Goal: Task Accomplishment & Management: Manage account settings

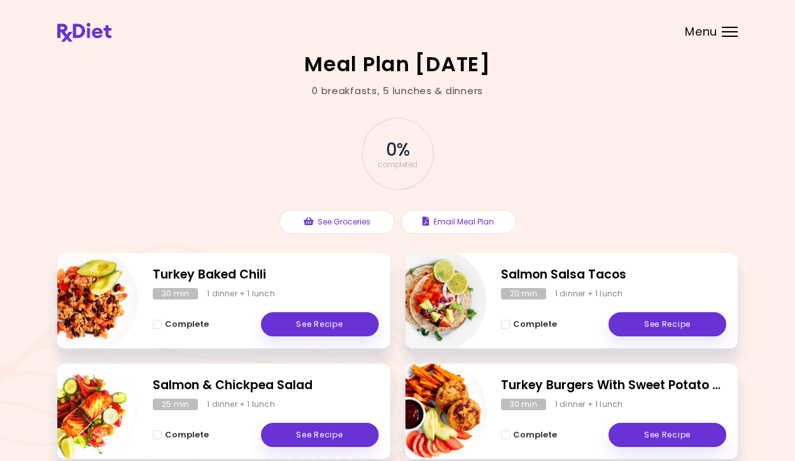
click at [726, 37] on header at bounding box center [397, 25] width 795 height 51
click at [729, 29] on div "Menu" at bounding box center [730, 32] width 16 height 10
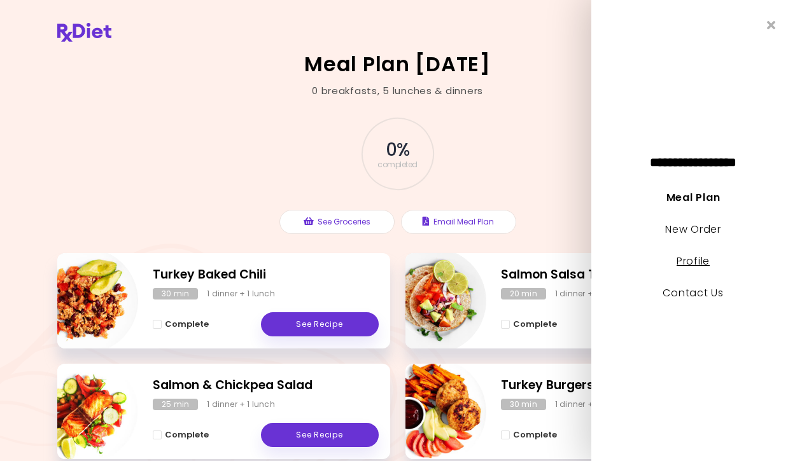
click at [692, 258] on link "Profile" at bounding box center [693, 261] width 33 height 15
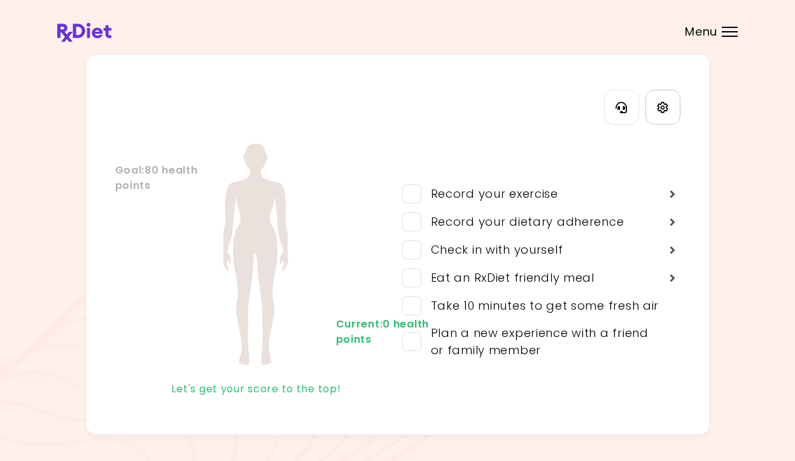
click at [669, 113] on link "Settings" at bounding box center [662, 107] width 35 height 35
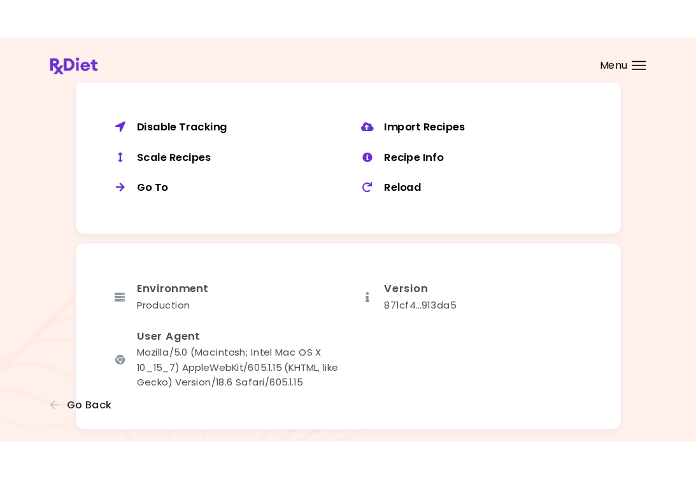
scroll to position [982, 0]
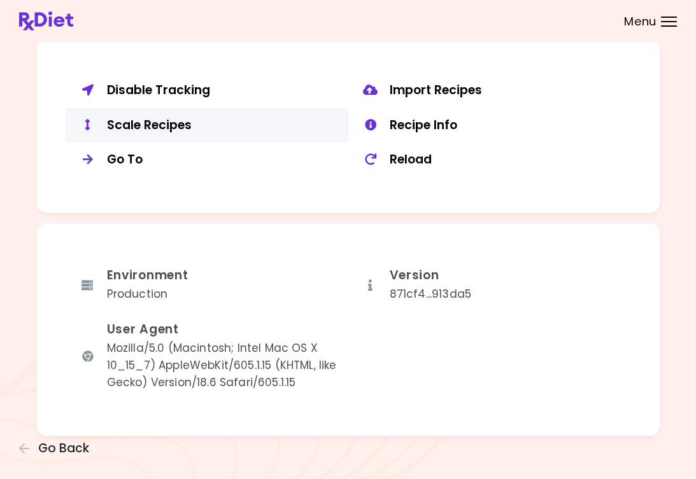
click at [135, 120] on div "Scale Recipes" at bounding box center [223, 126] width 232 height 16
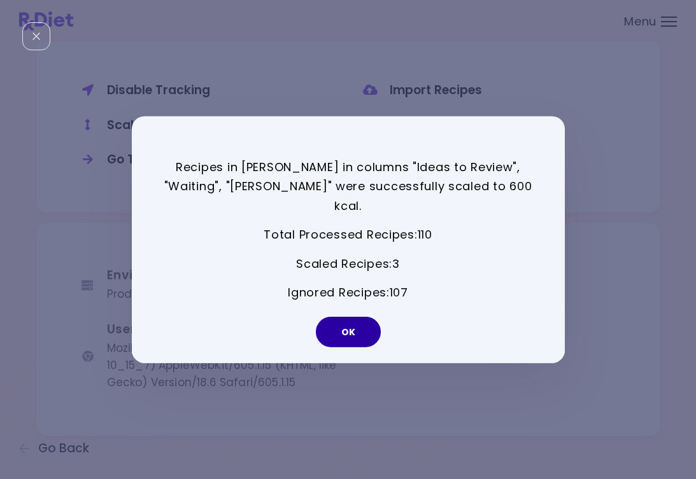
click at [356, 321] on button "OK" at bounding box center [348, 332] width 65 height 31
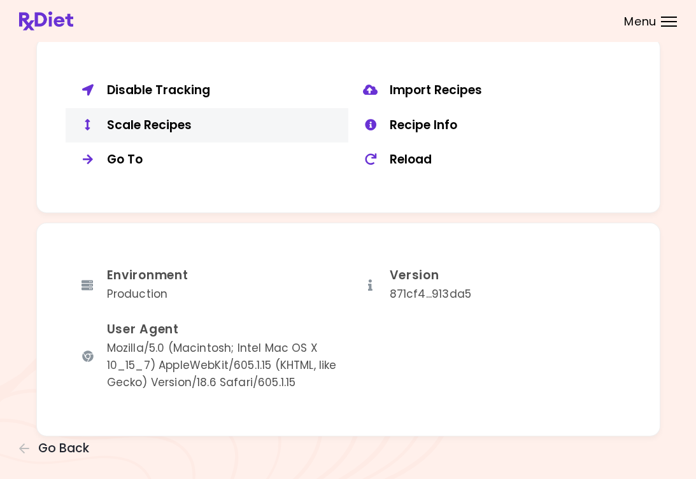
click at [127, 118] on div "Scale Recipes" at bounding box center [223, 126] width 232 height 16
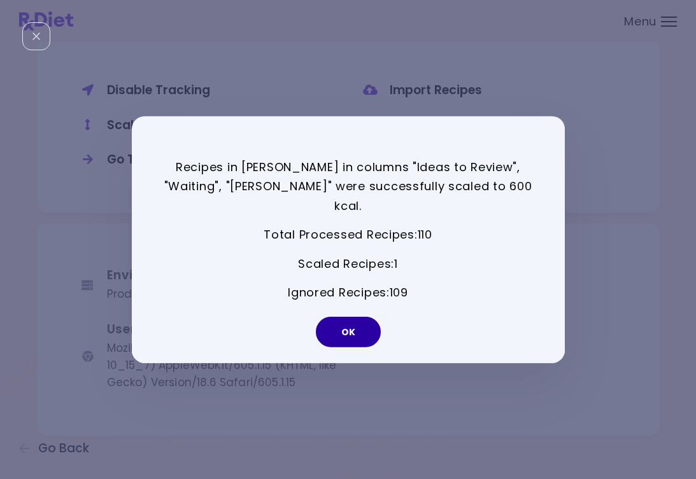
click at [338, 317] on button "OK" at bounding box center [348, 332] width 65 height 31
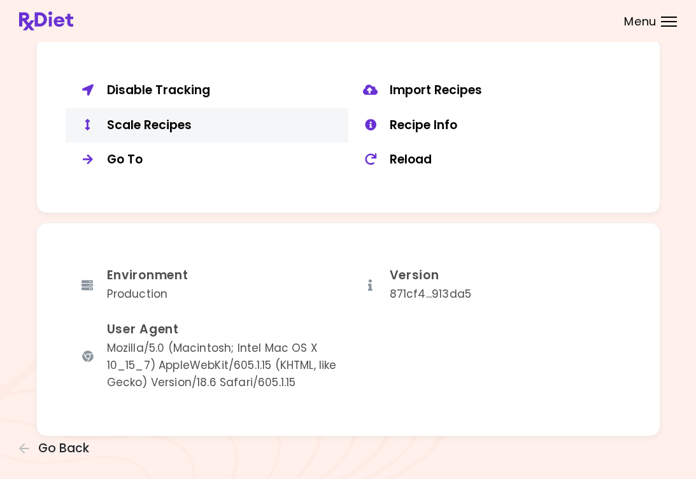
click at [182, 118] on div "Scale Recipes" at bounding box center [223, 126] width 232 height 16
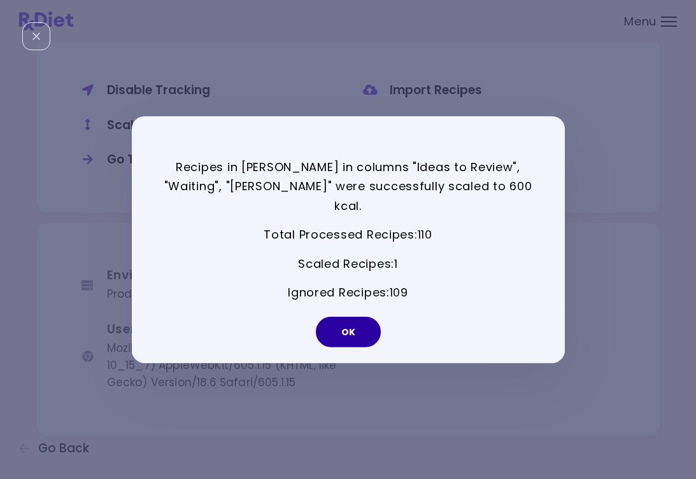
click at [360, 323] on button "OK" at bounding box center [348, 332] width 65 height 31
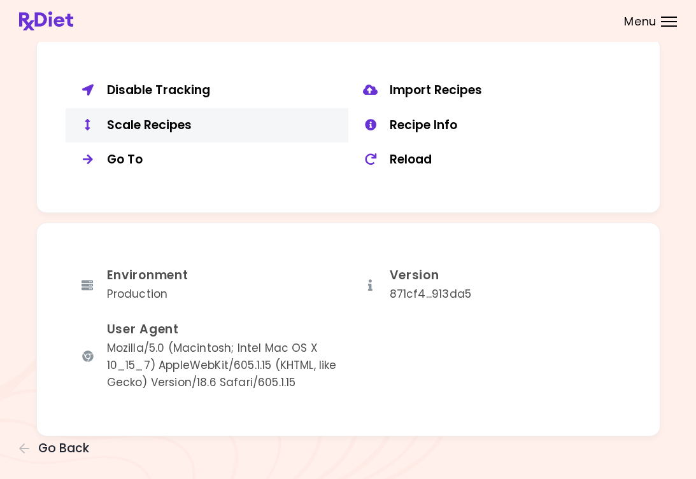
click at [156, 118] on div "Scale Recipes" at bounding box center [223, 126] width 232 height 16
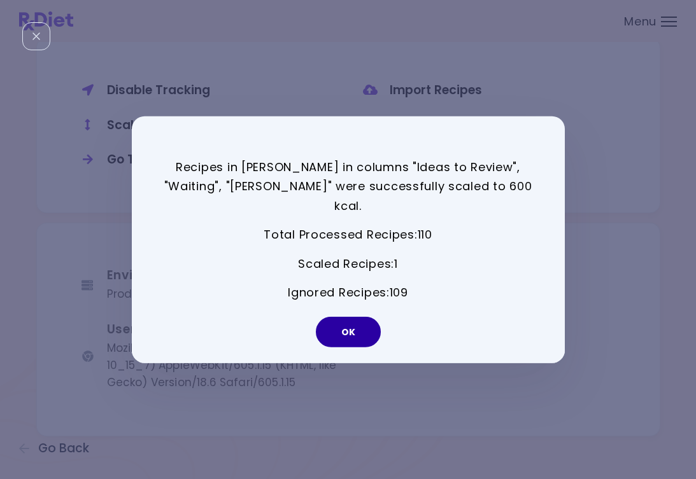
click at [336, 322] on button "OK" at bounding box center [348, 332] width 65 height 31
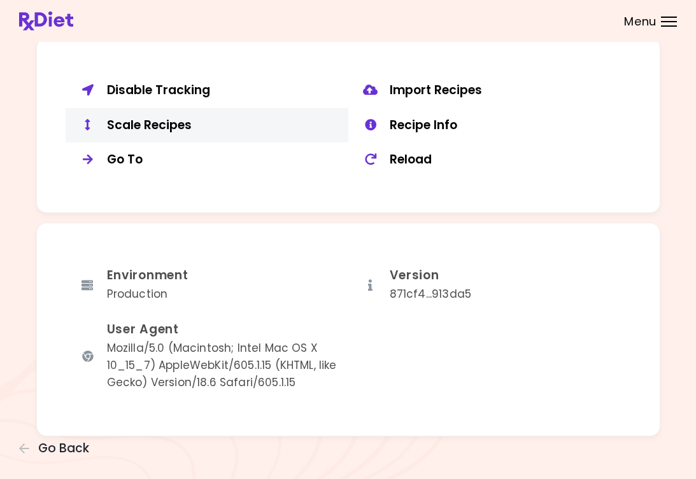
click at [168, 118] on div "Scale Recipes" at bounding box center [223, 126] width 232 height 16
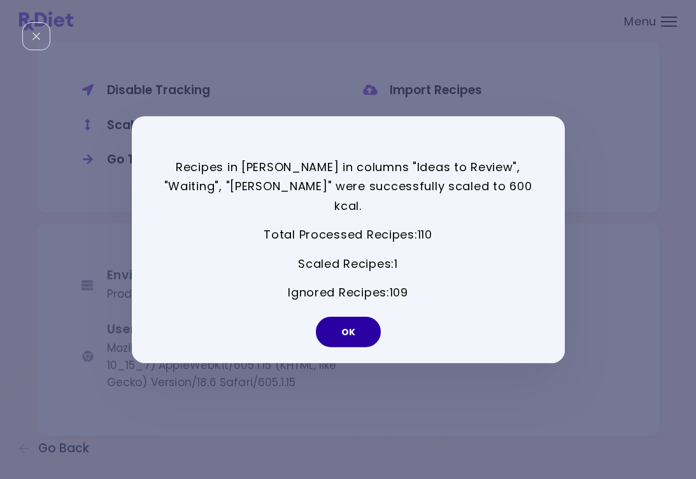
click at [354, 327] on button "OK" at bounding box center [348, 332] width 65 height 31
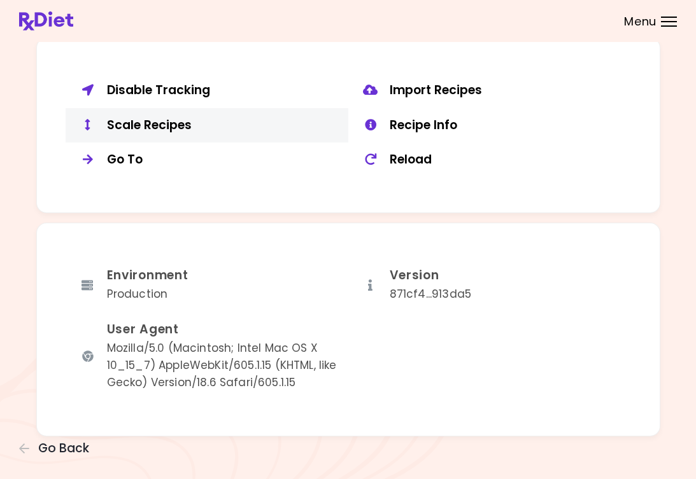
click at [135, 124] on div "Scale Recipes" at bounding box center [223, 126] width 232 height 16
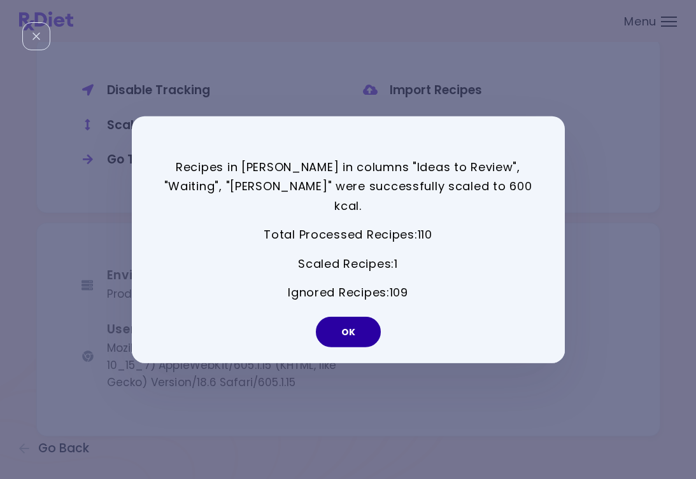
click at [356, 317] on button "OK" at bounding box center [348, 332] width 65 height 31
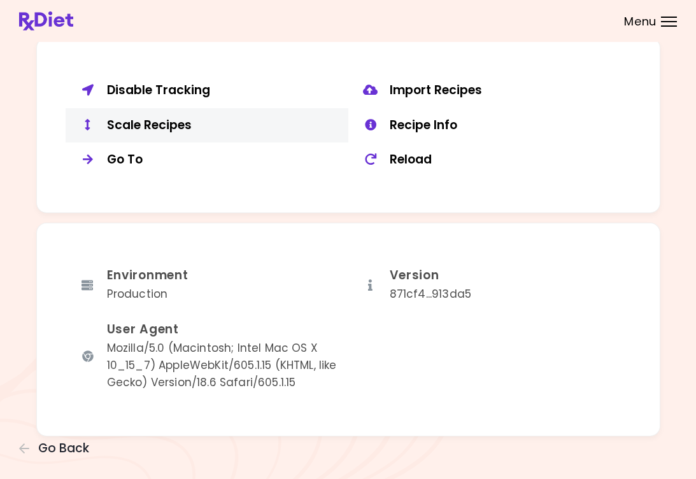
click at [144, 118] on div "Scale Recipes" at bounding box center [223, 126] width 232 height 16
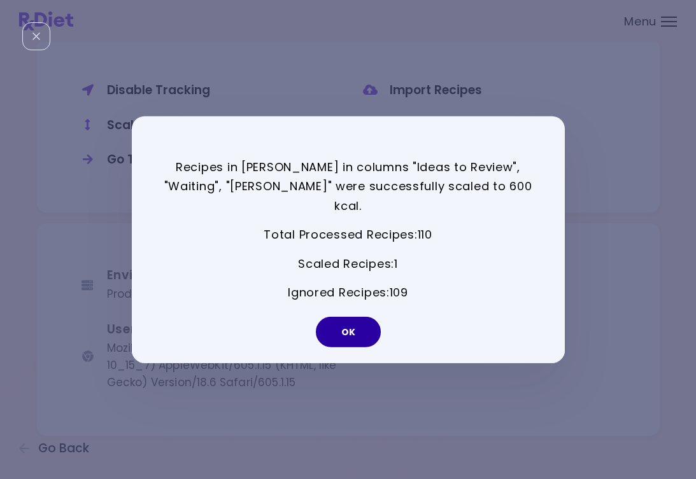
click at [370, 317] on button "OK" at bounding box center [348, 332] width 65 height 31
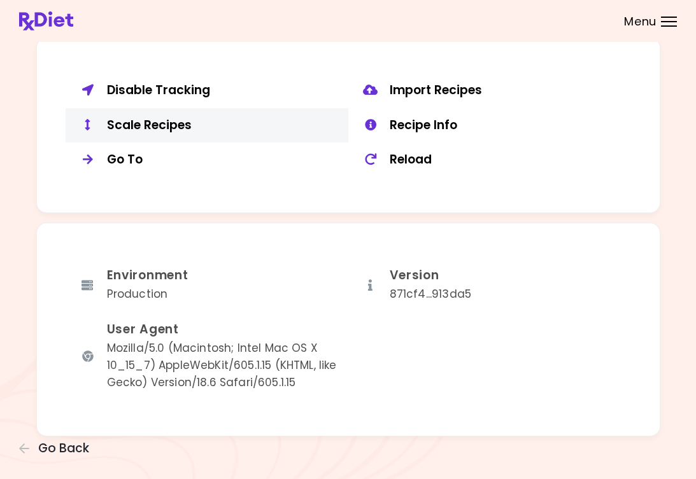
click at [167, 118] on div "Scale Recipes" at bounding box center [223, 126] width 232 height 16
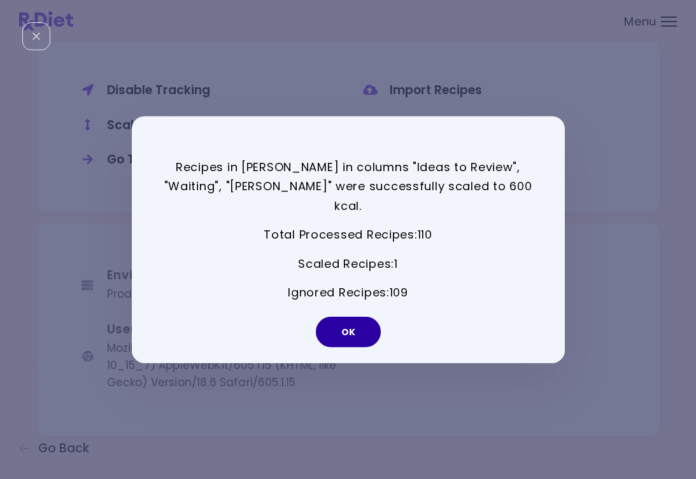
click at [354, 322] on button "OK" at bounding box center [348, 332] width 65 height 31
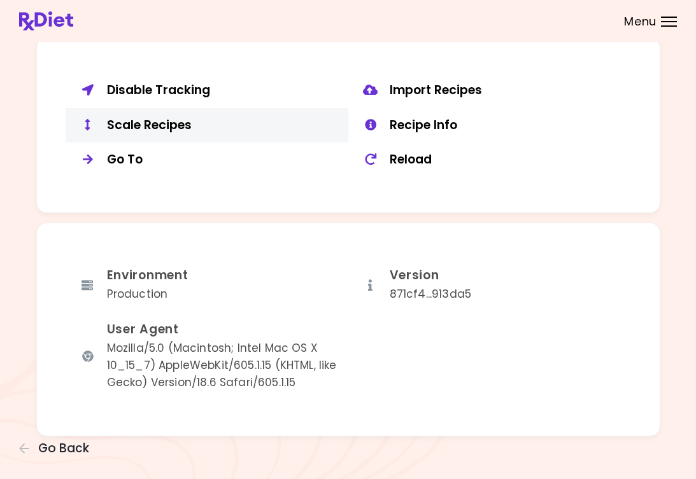
click at [177, 123] on div "Scale Recipes" at bounding box center [223, 126] width 232 height 16
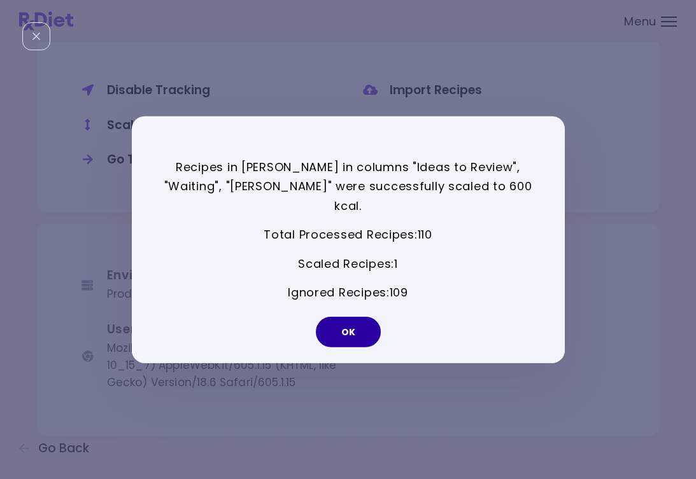
click at [339, 328] on button "OK" at bounding box center [348, 332] width 65 height 31
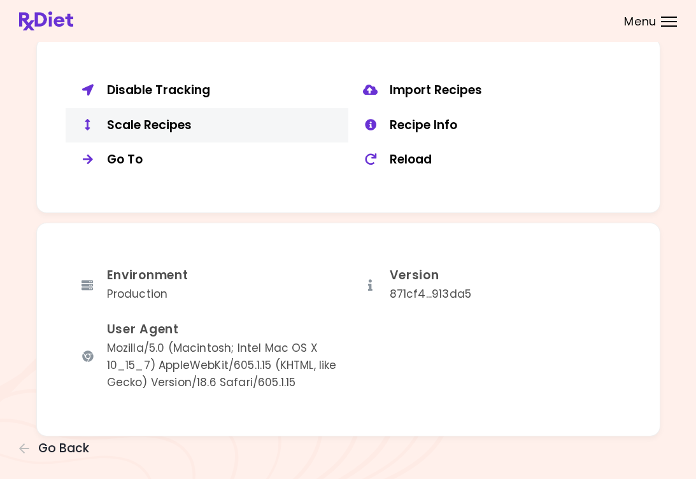
click at [211, 118] on div "Scale Recipes" at bounding box center [223, 126] width 232 height 16
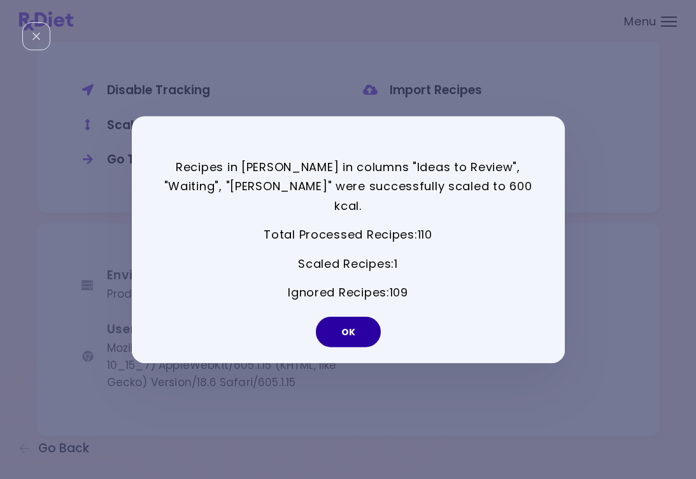
click at [344, 328] on button "OK" at bounding box center [348, 332] width 65 height 31
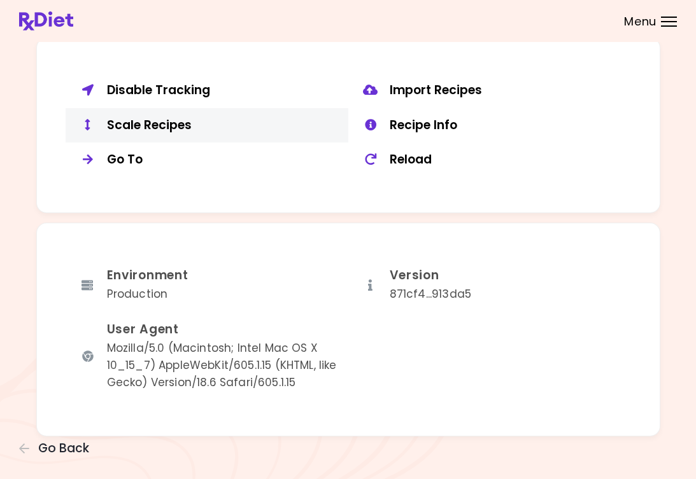
click at [170, 119] on div "Scale Recipes" at bounding box center [223, 126] width 232 height 16
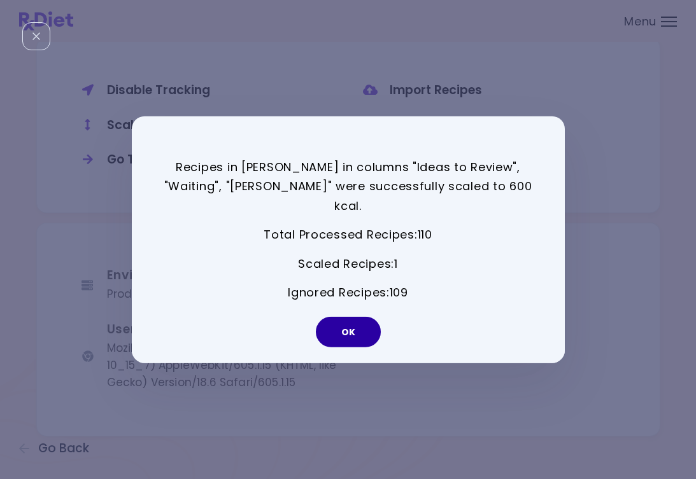
click at [359, 325] on button "OK" at bounding box center [348, 332] width 65 height 31
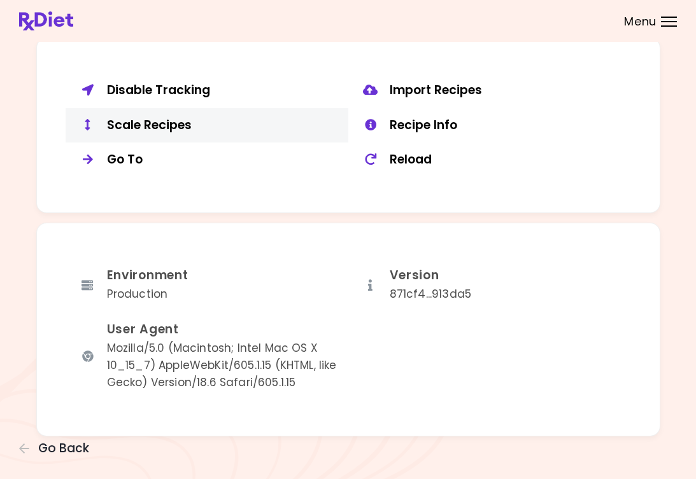
click at [168, 118] on div "Scale Recipes" at bounding box center [223, 126] width 232 height 16
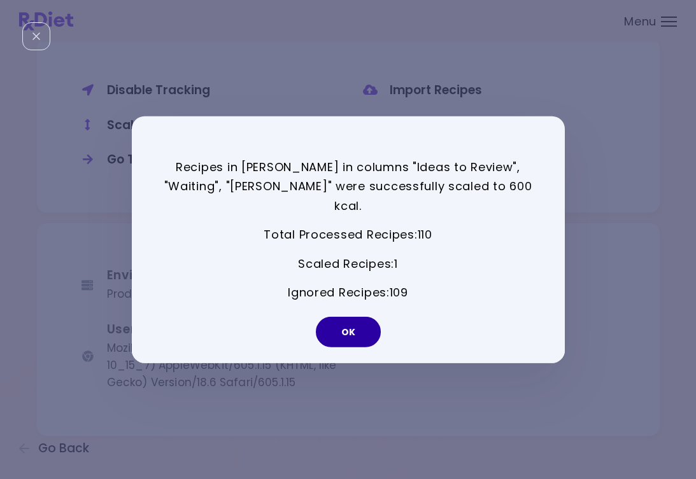
click at [330, 317] on button "OK" at bounding box center [348, 332] width 65 height 31
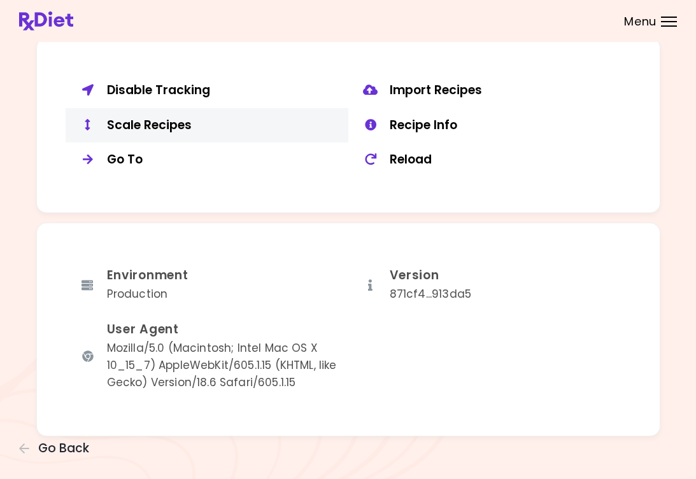
click at [167, 118] on div "Scale Recipes" at bounding box center [223, 126] width 232 height 16
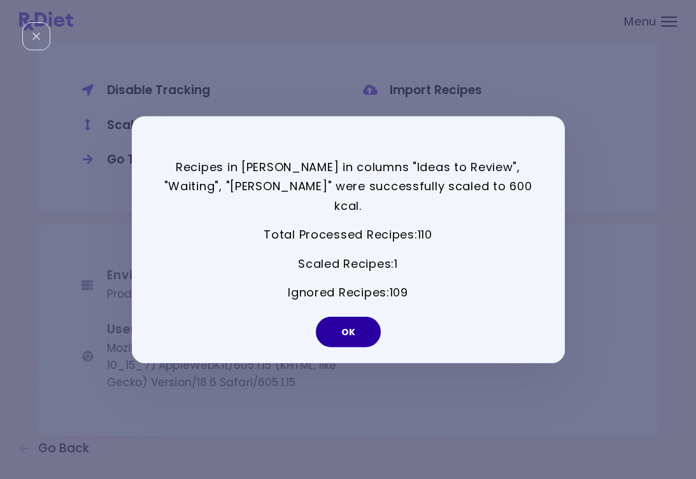
click at [335, 318] on button "OK" at bounding box center [348, 332] width 65 height 31
